Goal: Task Accomplishment & Management: Use online tool/utility

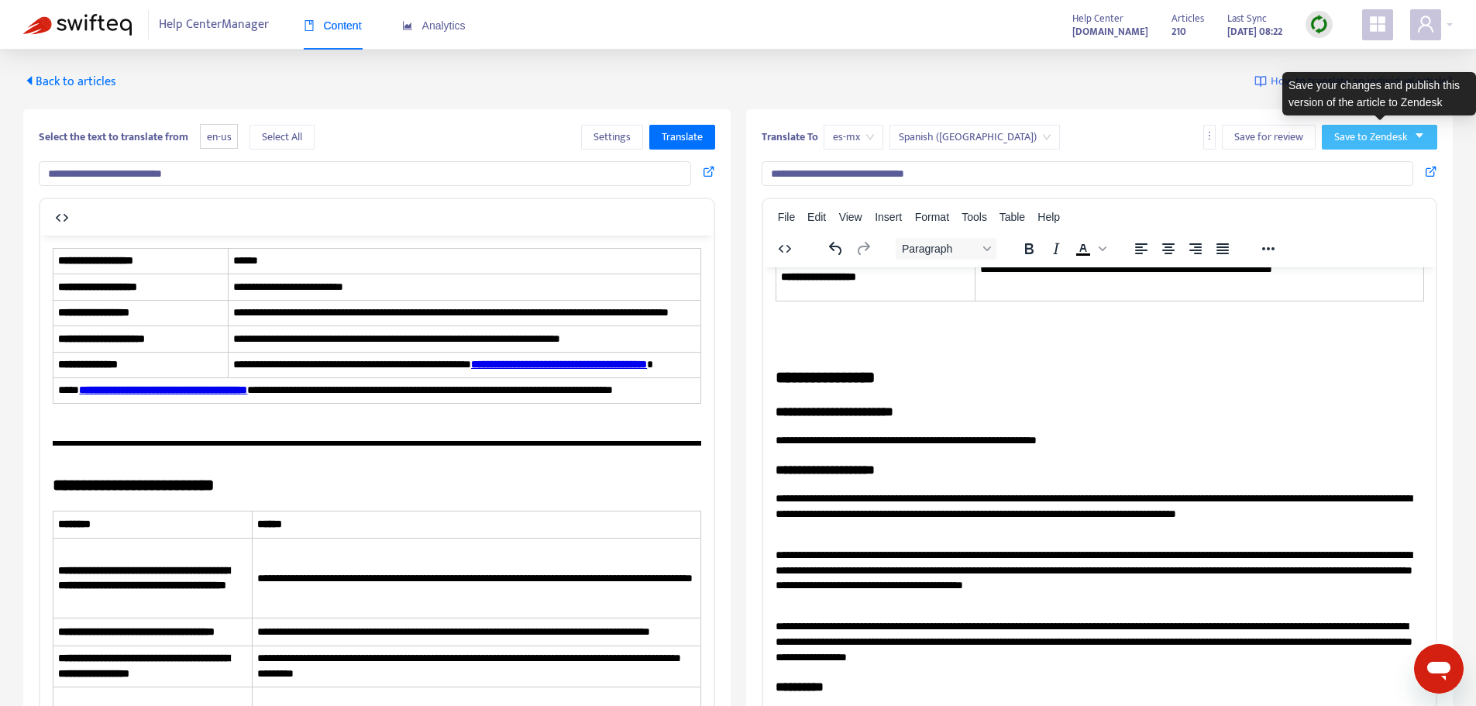
click at [1410, 145] on button "Save to Zendesk" at bounding box center [1379, 137] width 115 height 25
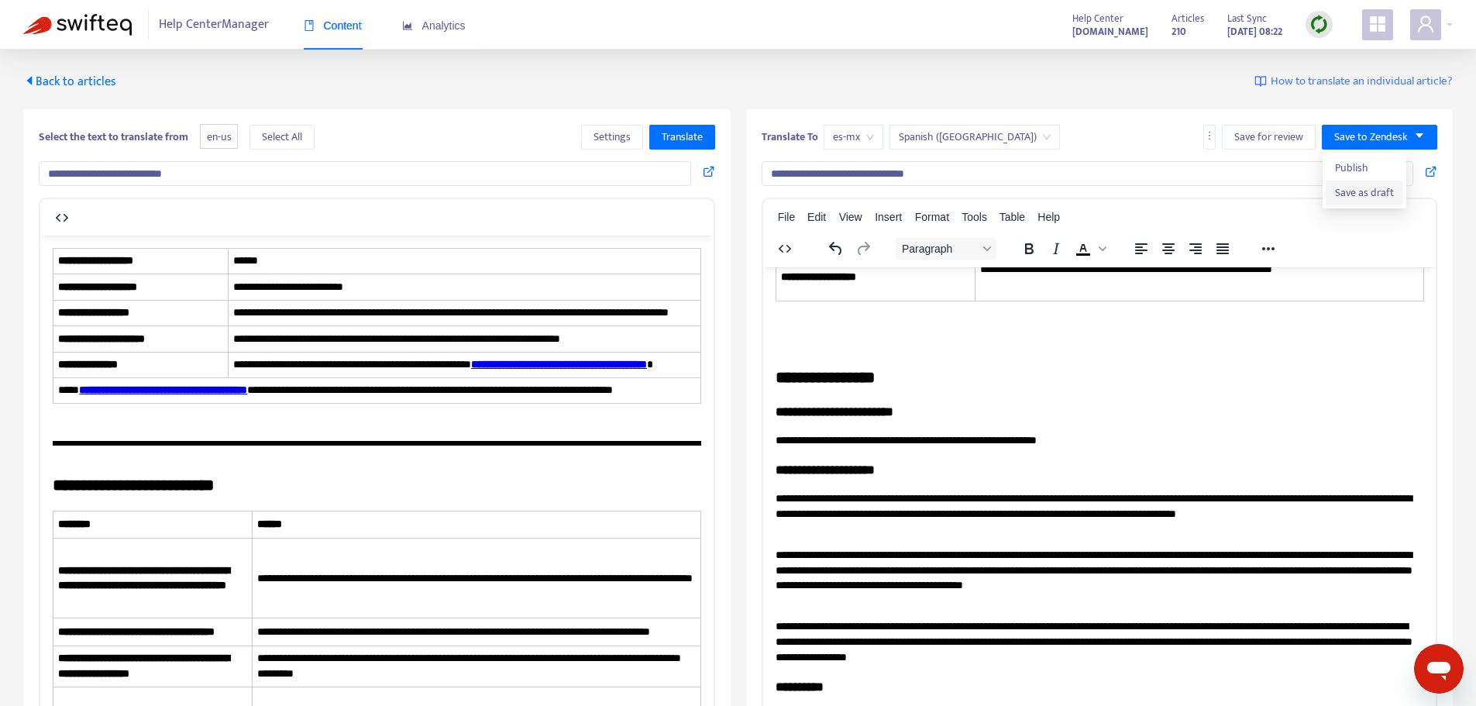
click at [1392, 188] on span "Save as draft" at bounding box center [1364, 192] width 59 height 17
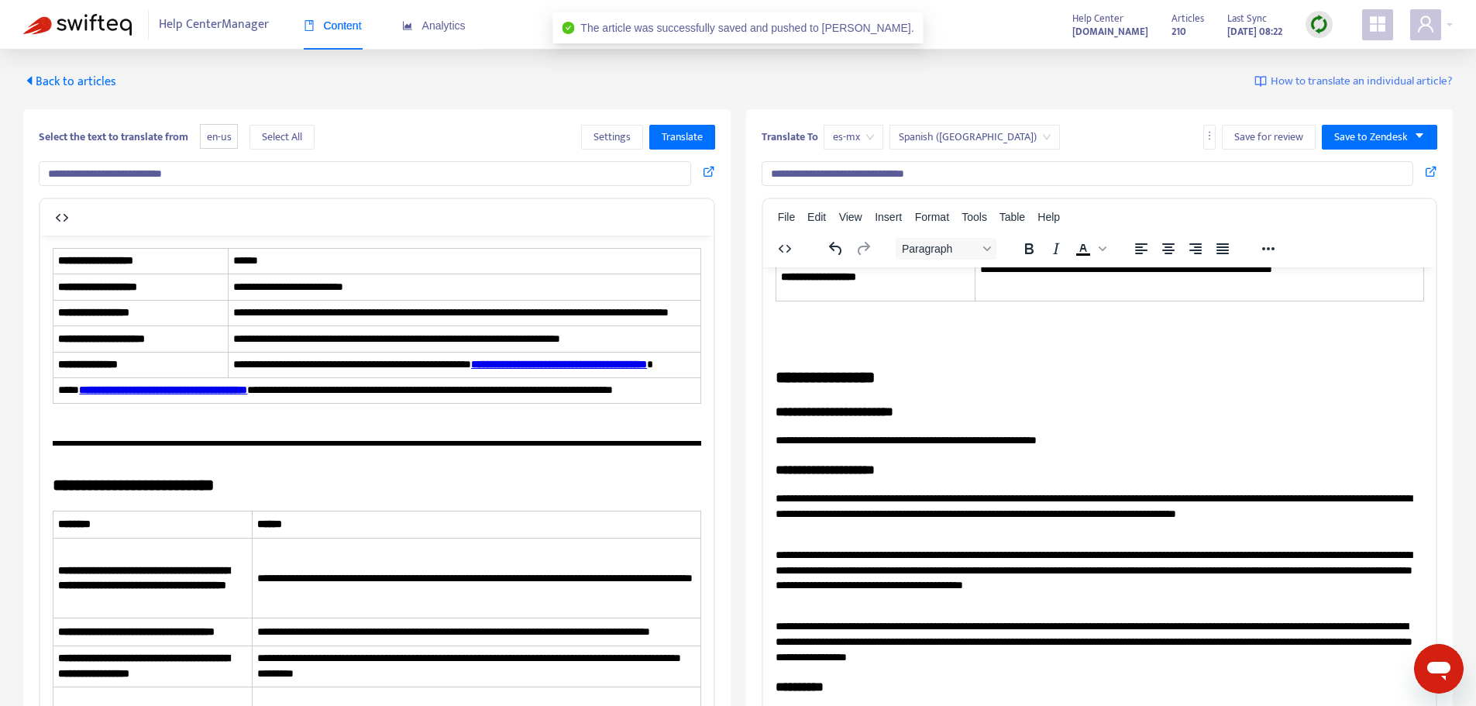
click at [51, 87] on span "Back to articles" at bounding box center [69, 81] width 93 height 21
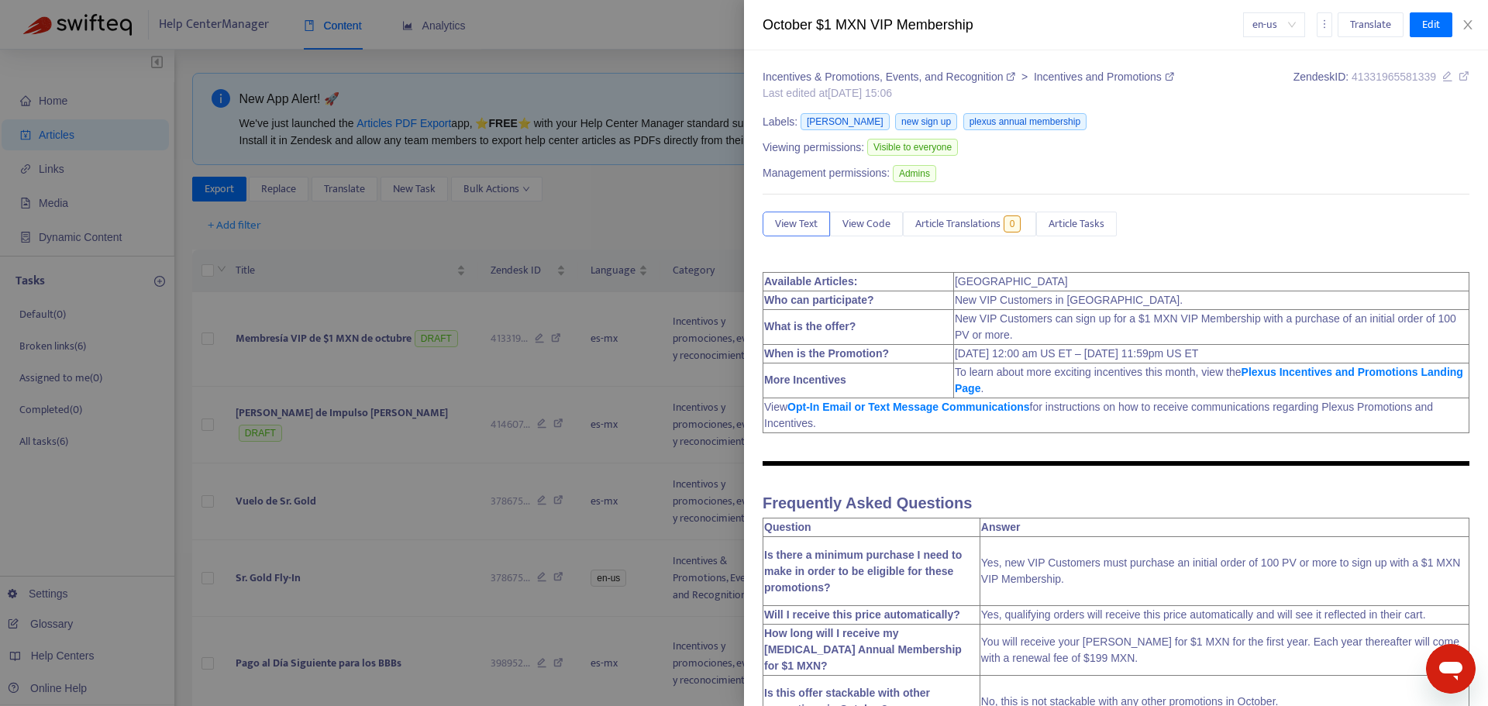
type input "**********"
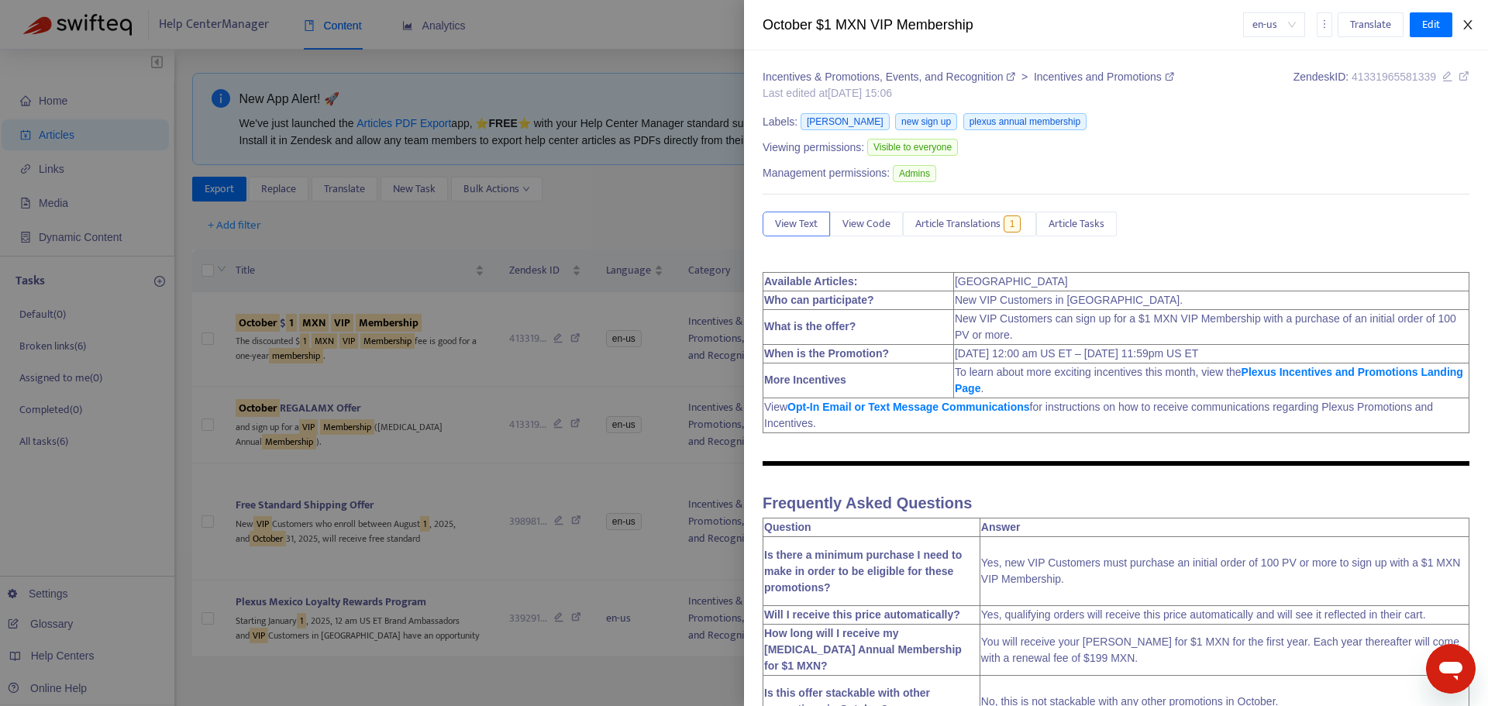
click at [1469, 26] on icon "close" at bounding box center [1467, 24] width 9 height 9
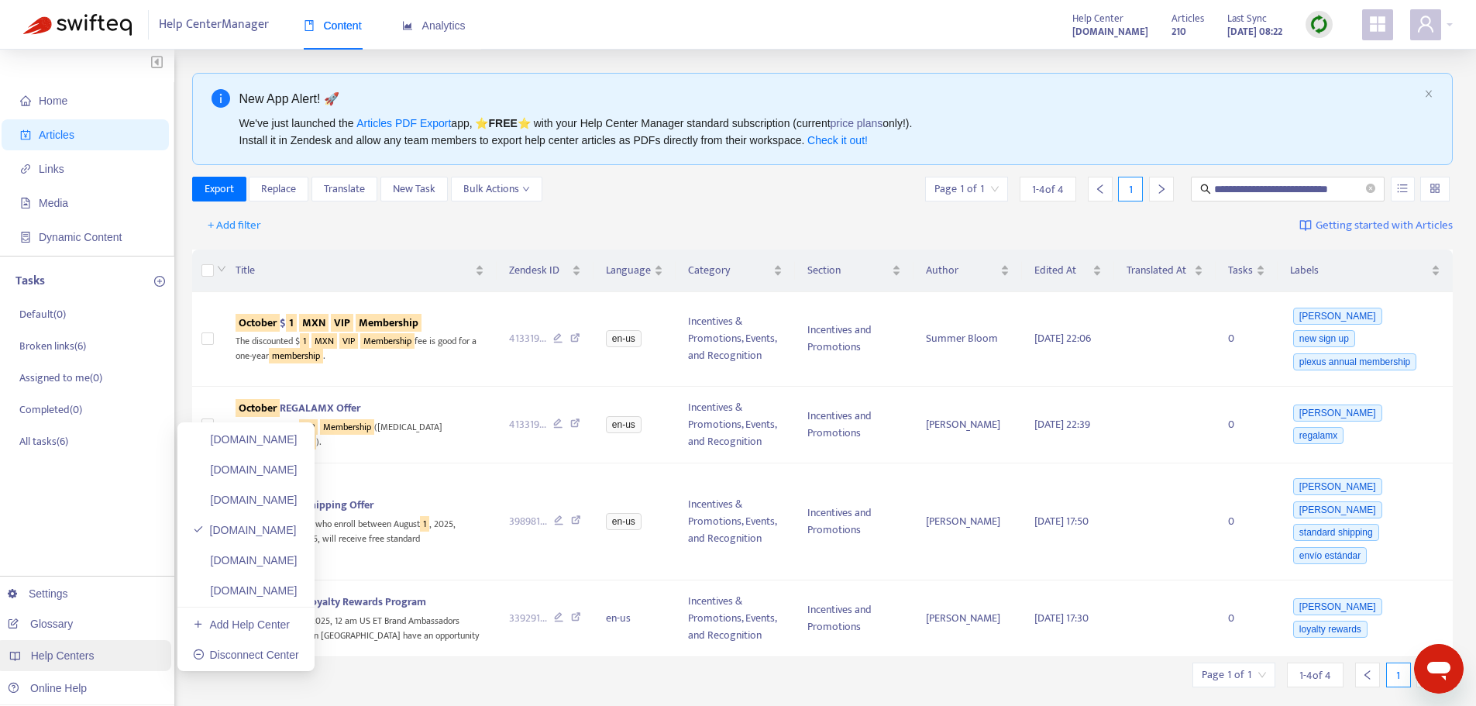
click at [72, 650] on span "Help Centers" at bounding box center [63, 655] width 64 height 12
click at [246, 435] on link "[DOMAIN_NAME]" at bounding box center [245, 439] width 105 height 12
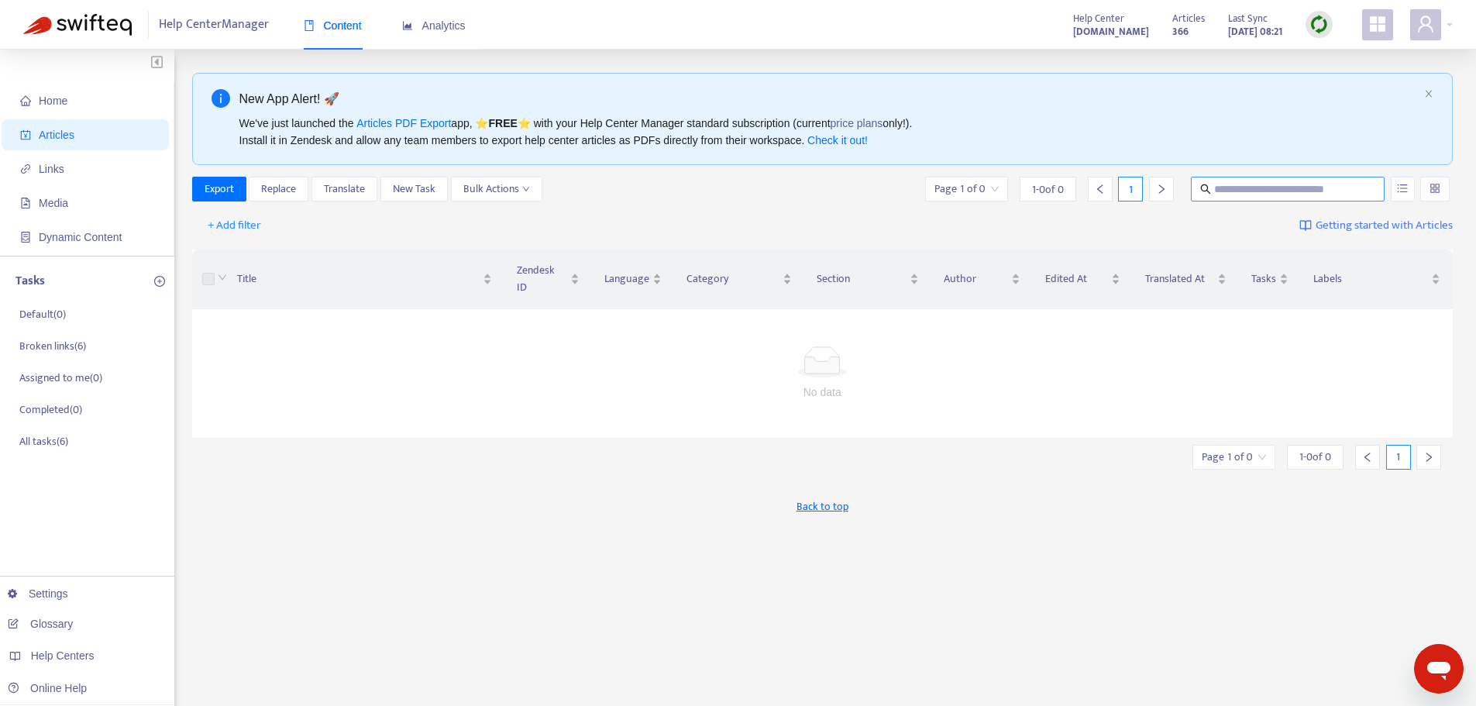
click at [1296, 184] on input "text" at bounding box center [1288, 189] width 149 height 17
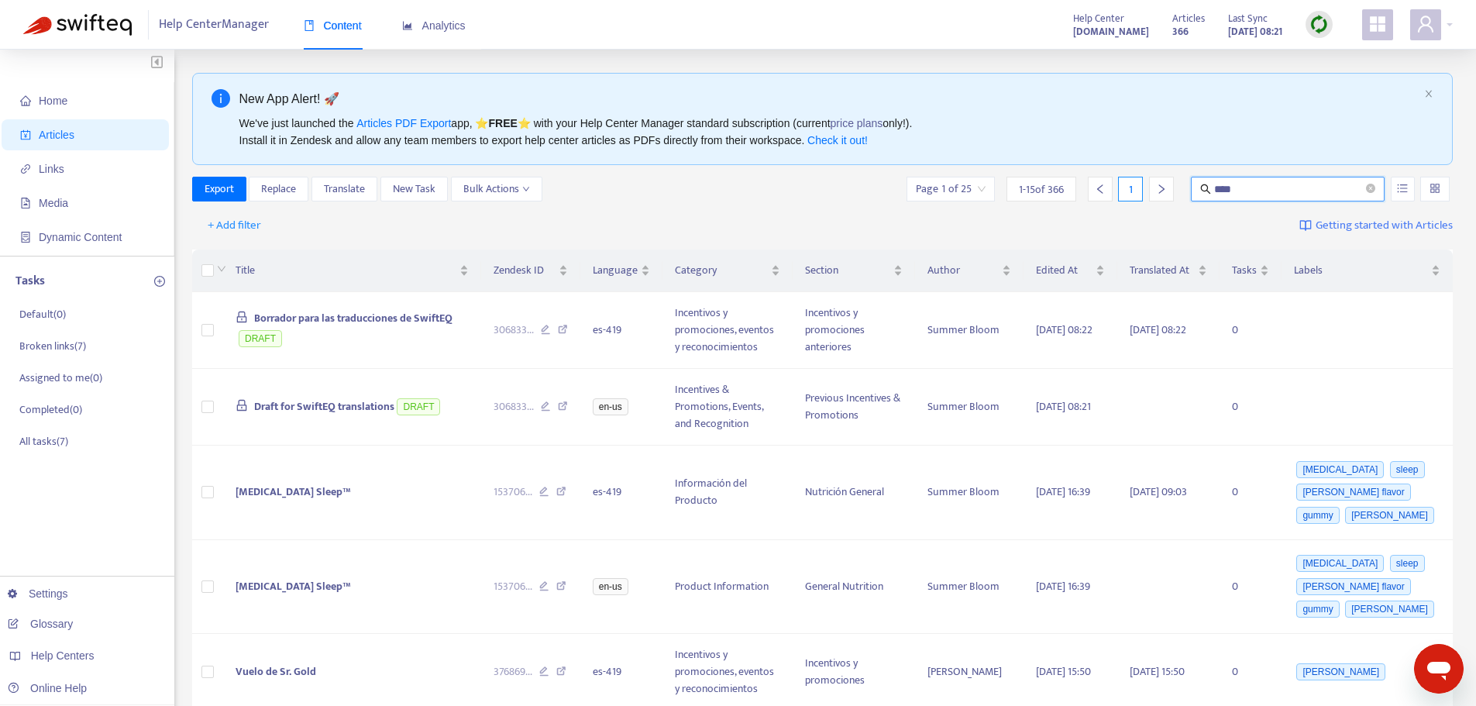
type input "****"
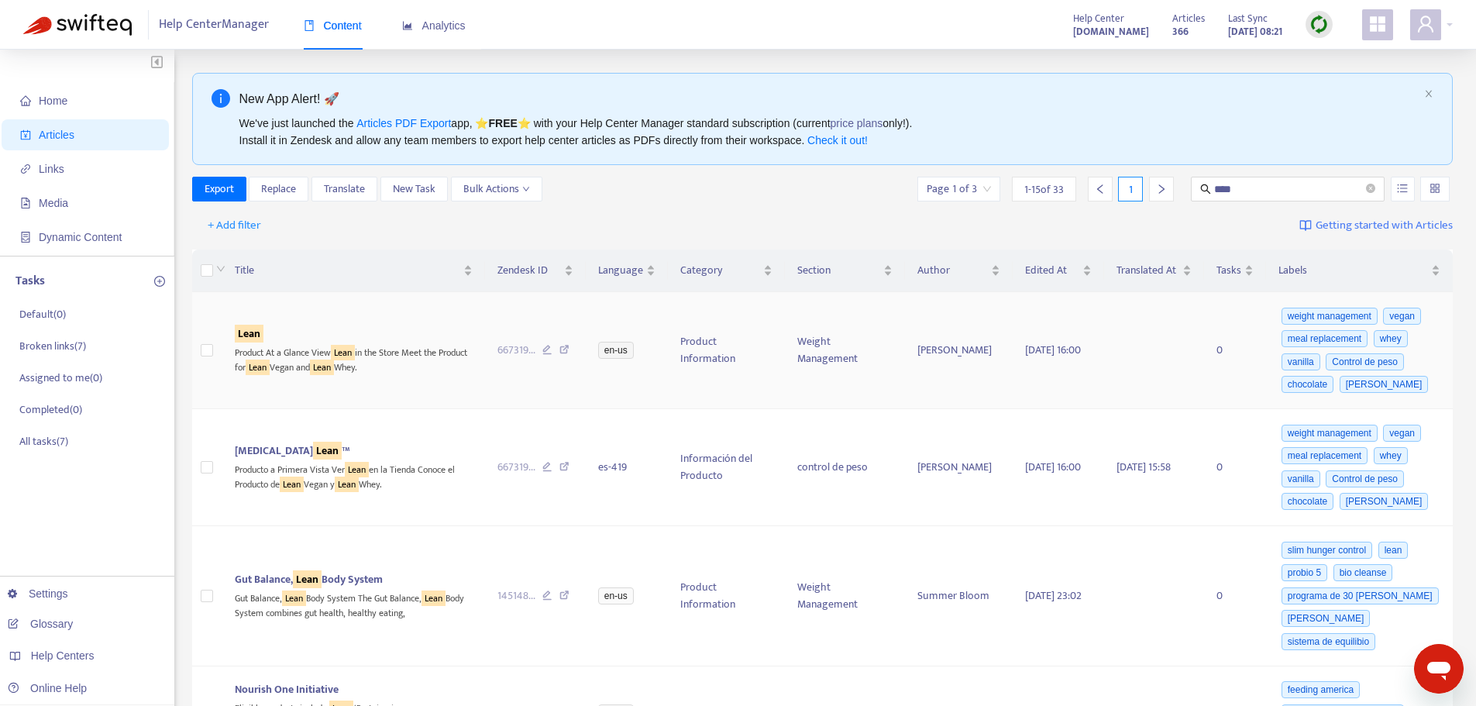
click at [260, 342] on sqkw "Lean" at bounding box center [249, 334] width 29 height 18
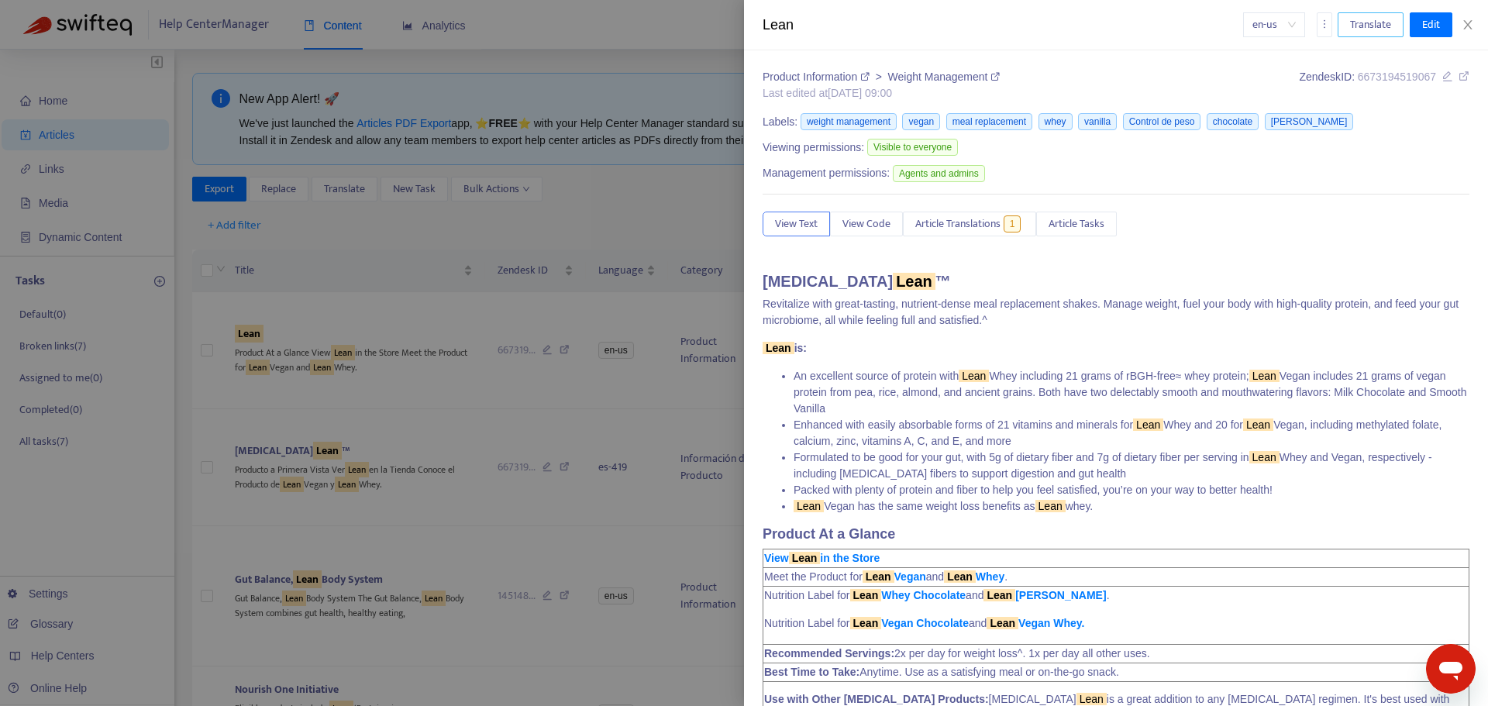
click at [1376, 29] on span "Translate" at bounding box center [1370, 24] width 41 height 17
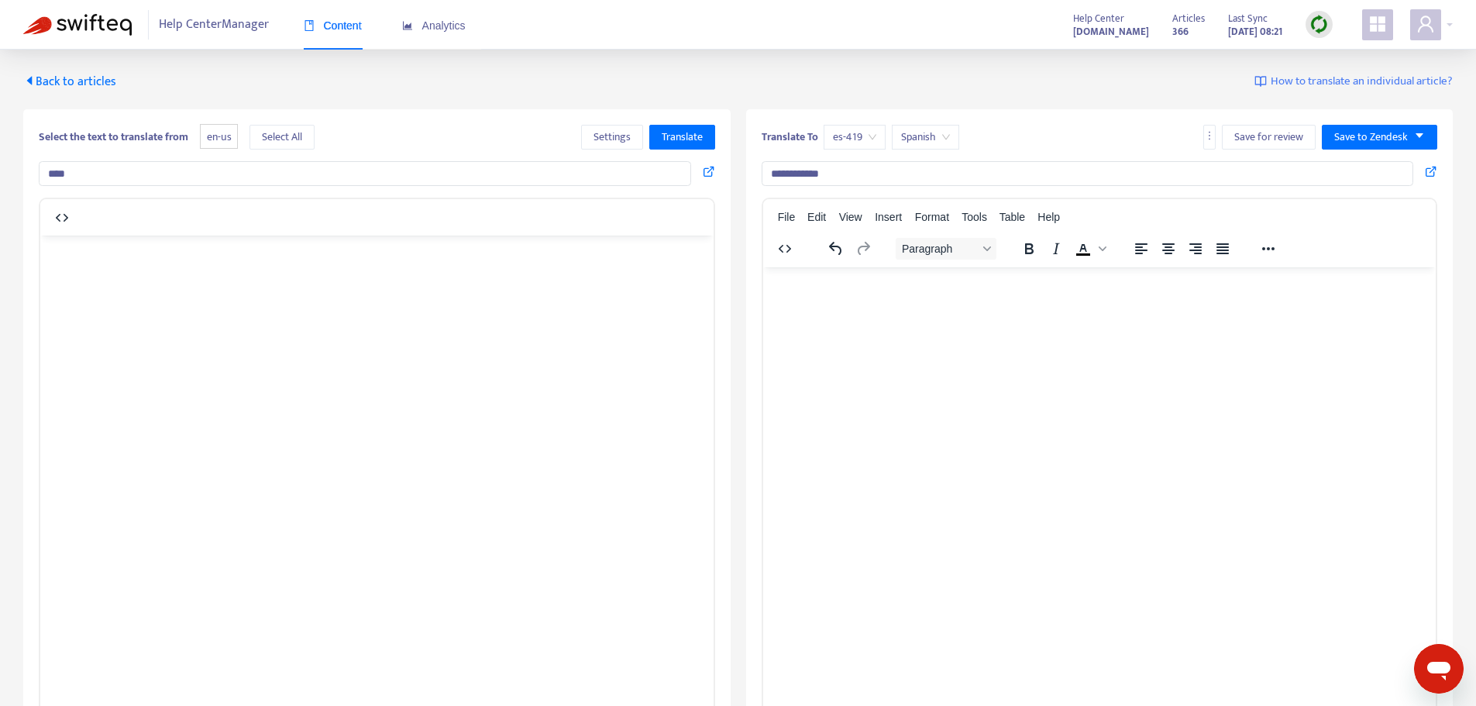
type input "**********"
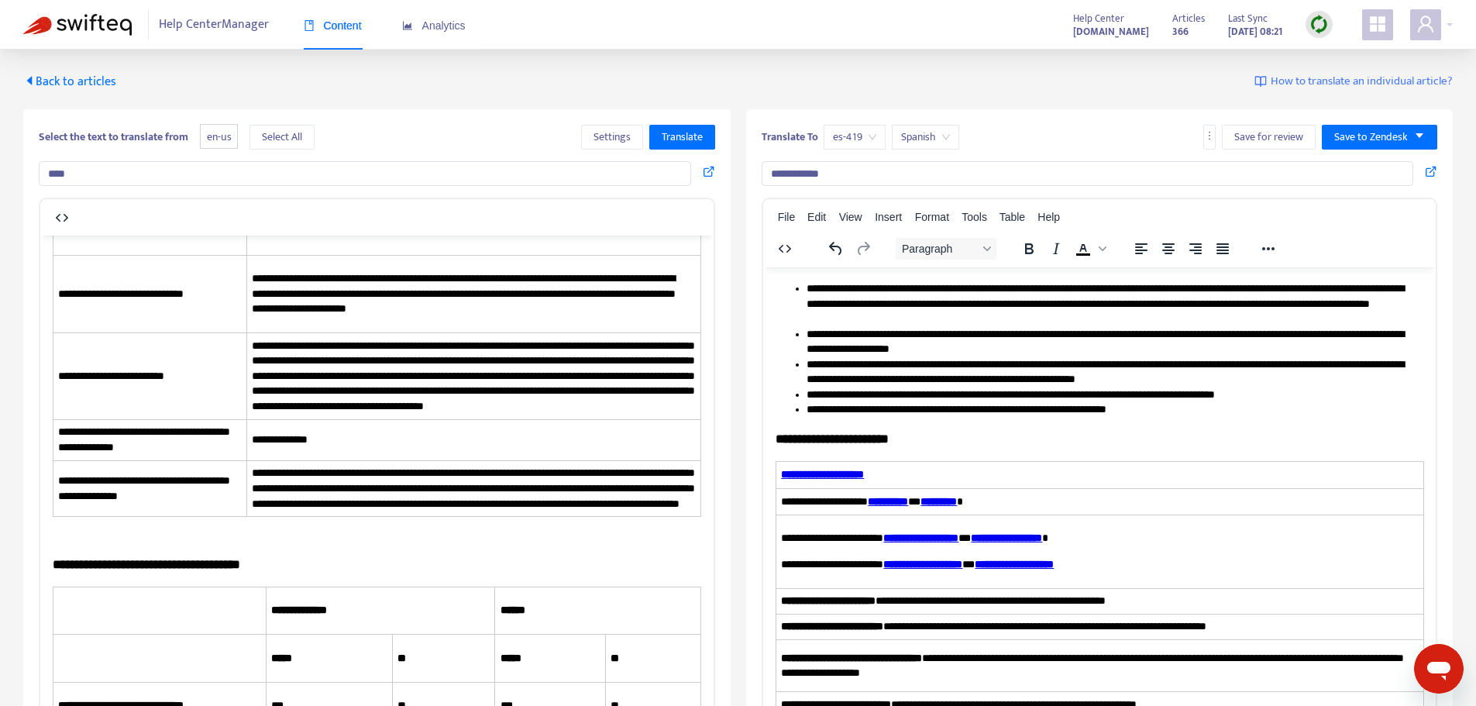
scroll to position [4572, 0]
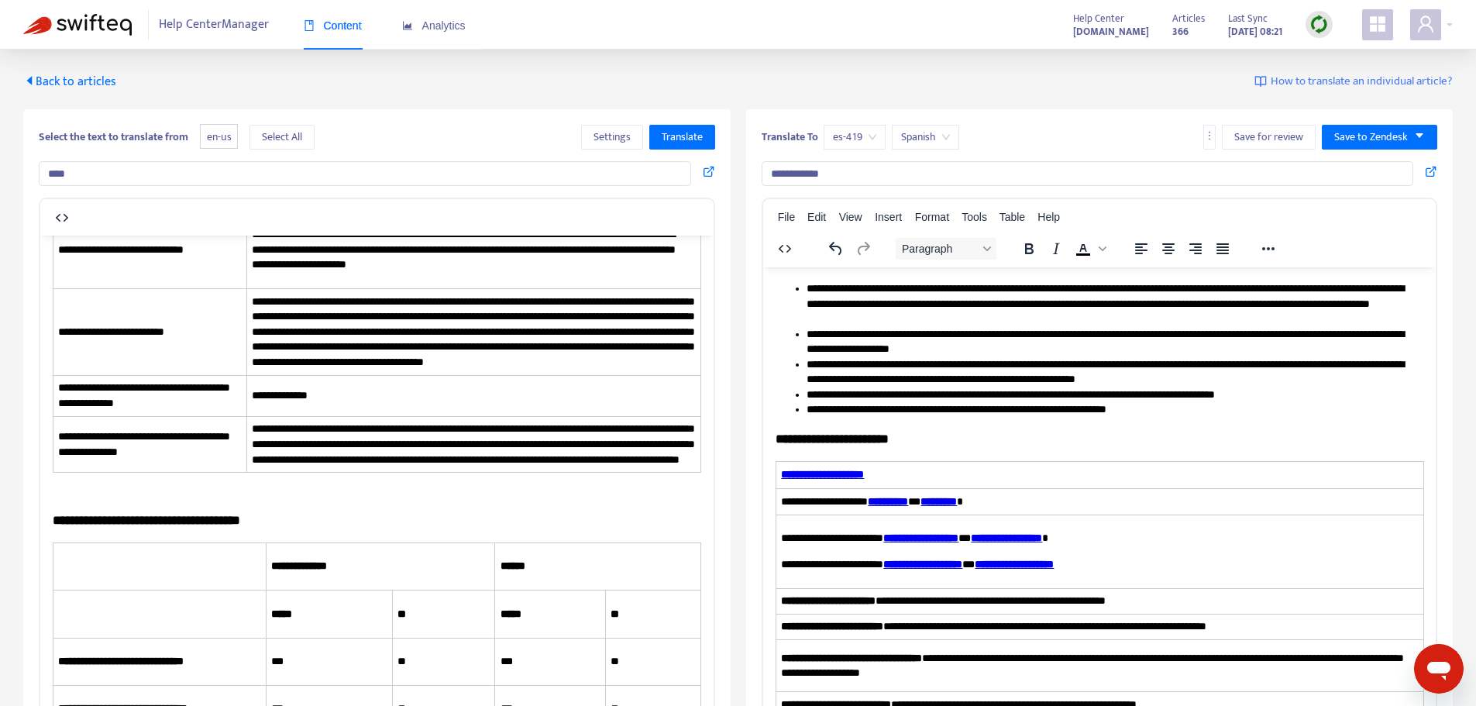
click at [846, 83] on div "Back to articles How to translate an individual article?" at bounding box center [738, 82] width 1430 height 19
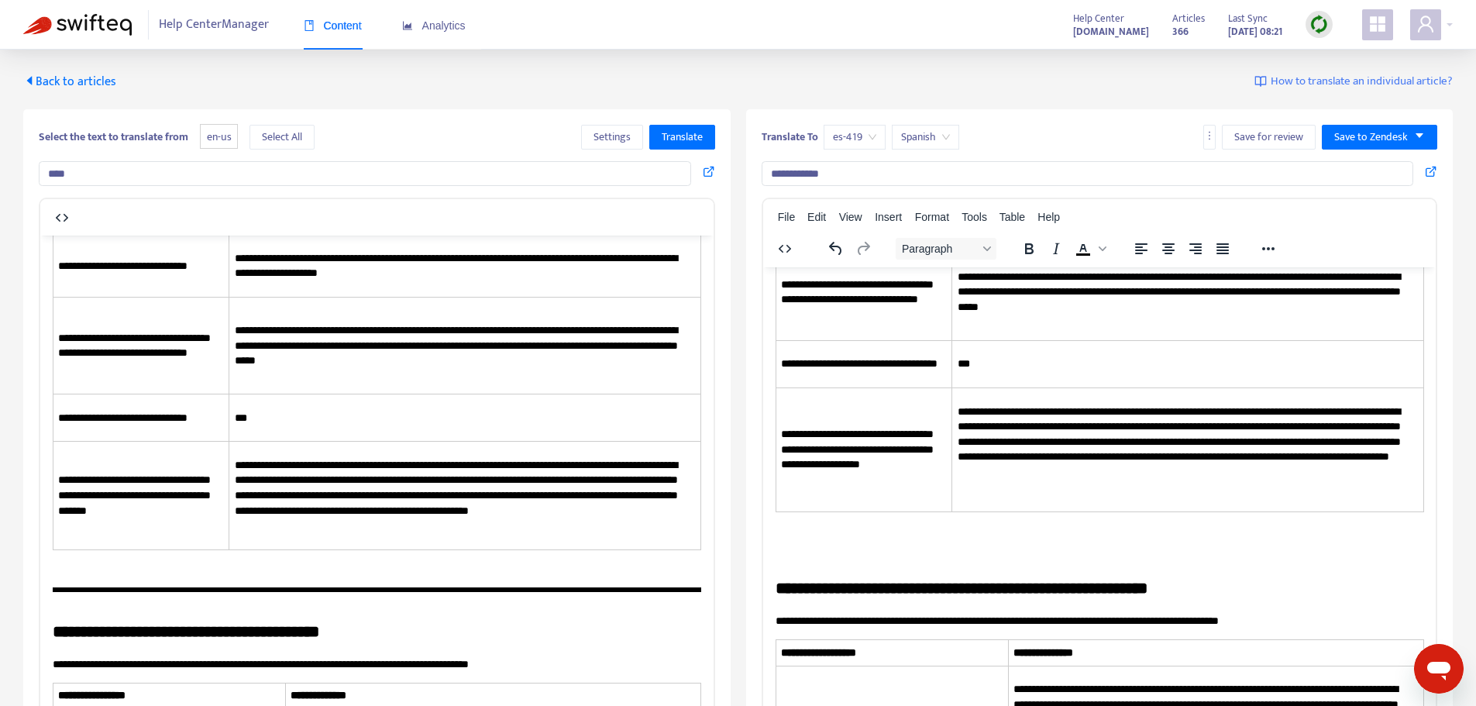
scroll to position [2454, 0]
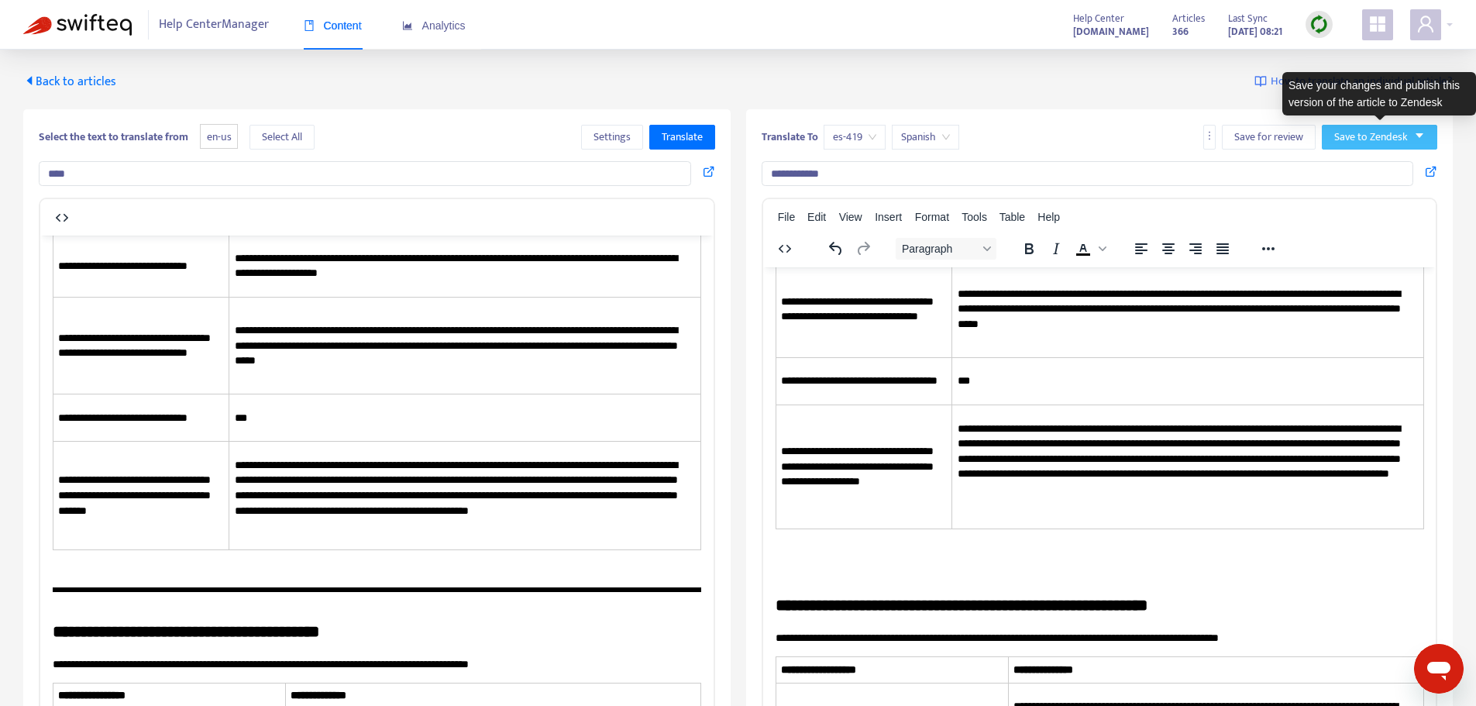
click at [1386, 145] on button "Save to Zendesk" at bounding box center [1379, 137] width 115 height 25
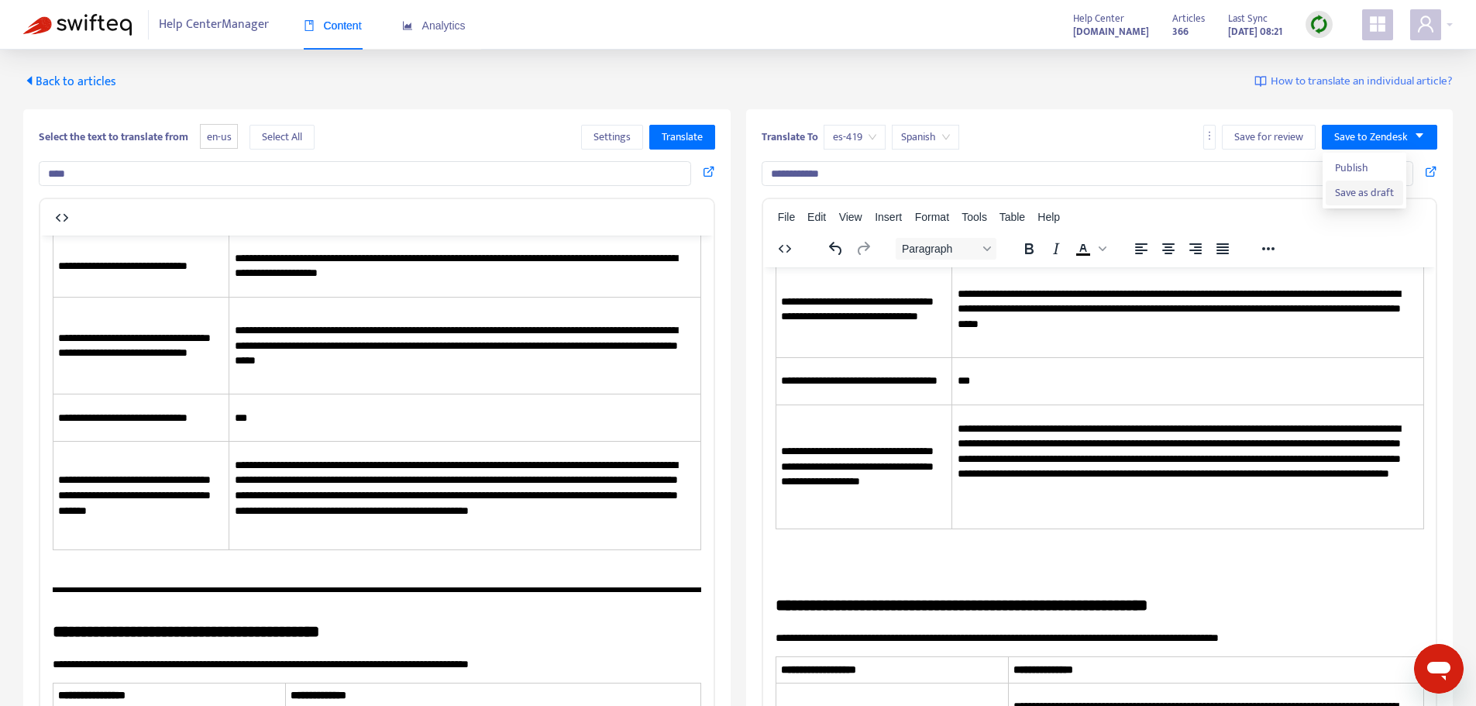
click at [1378, 189] on span "Save as draft" at bounding box center [1364, 192] width 59 height 17
